Goal: Information Seeking & Learning: Learn about a topic

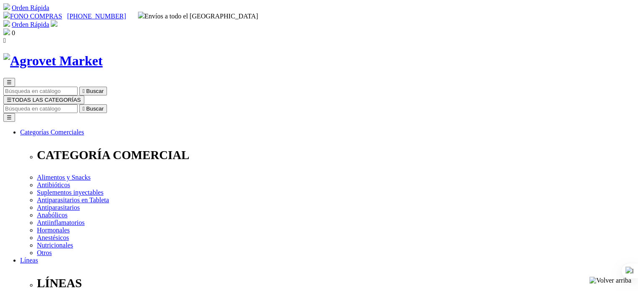
drag, startPoint x: 325, startPoint y: 109, endPoint x: 458, endPoint y: 110, distance: 132.5
copy h1 "ChickBooster® con Nucleótidos OS"
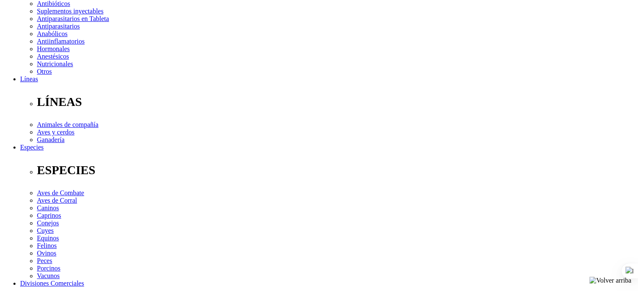
scroll to position [363, 0]
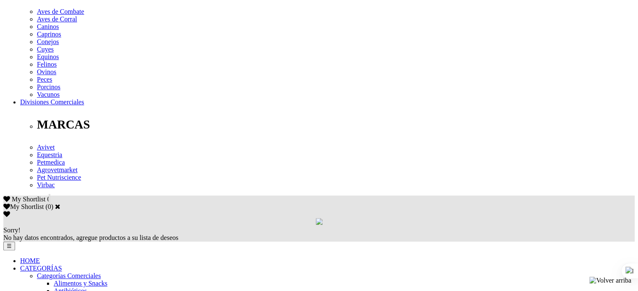
drag, startPoint x: 103, startPoint y: 90, endPoint x: 485, endPoint y: 110, distance: 382.4
copy p "Suplemento nutricional recomendado como promotor de crecimiento y como coadyuva…"
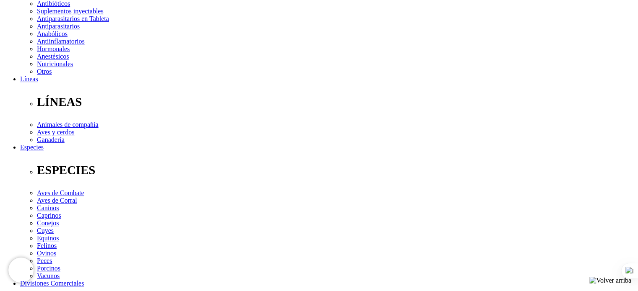
scroll to position [363, 0]
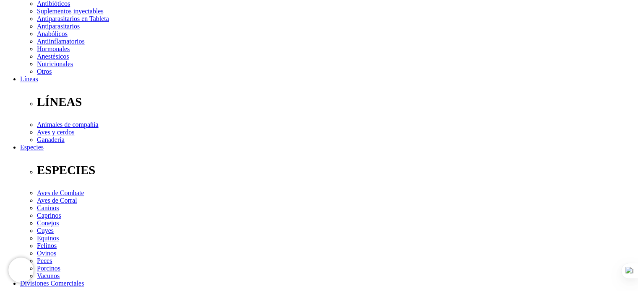
scroll to position [0, 0]
